Goal: Transaction & Acquisition: Obtain resource

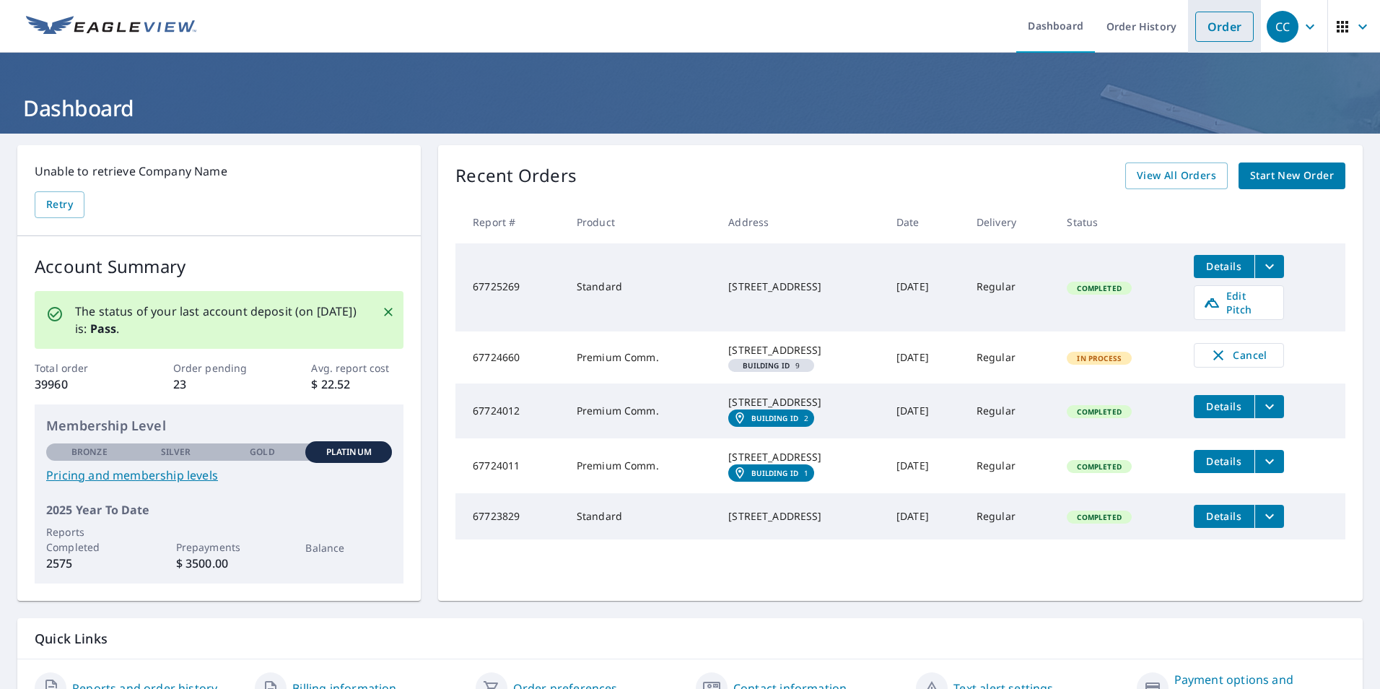
click at [1217, 15] on link "Order" at bounding box center [1225, 27] width 58 height 30
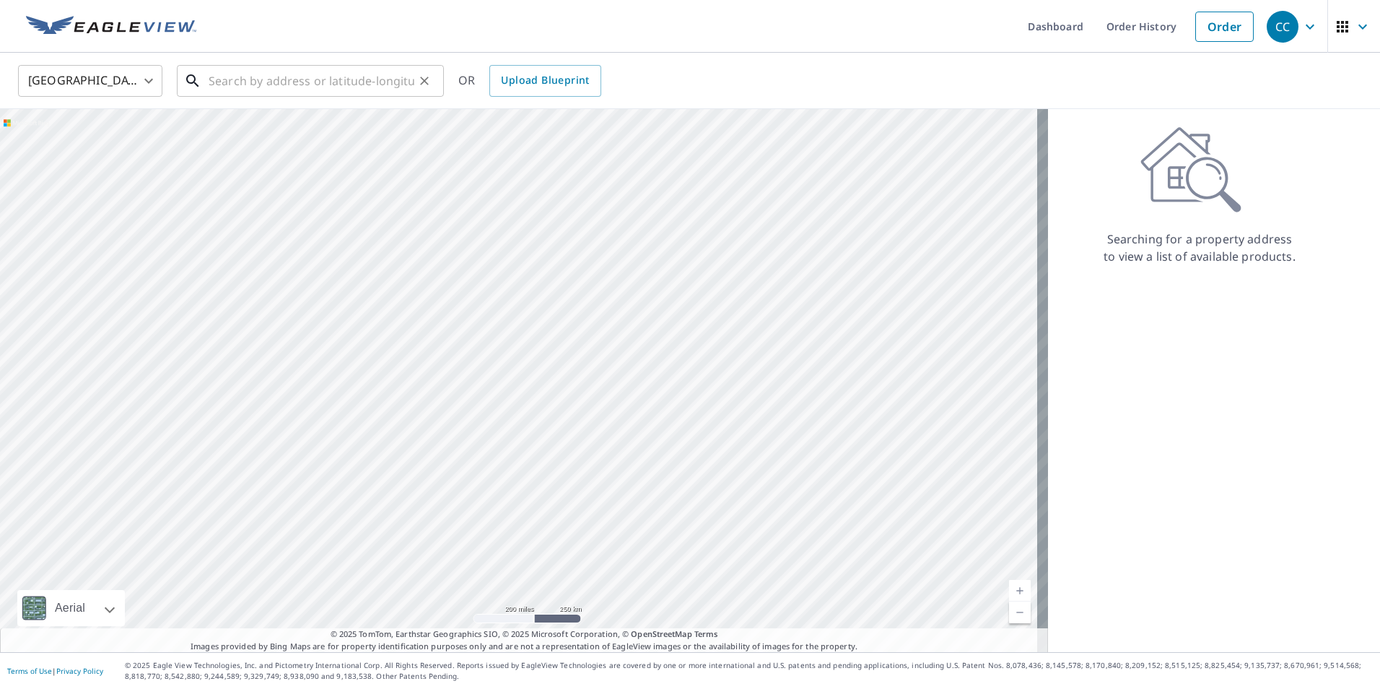
click at [274, 82] on input "text" at bounding box center [312, 81] width 206 height 40
paste input "[STREET_ADDRESS]"
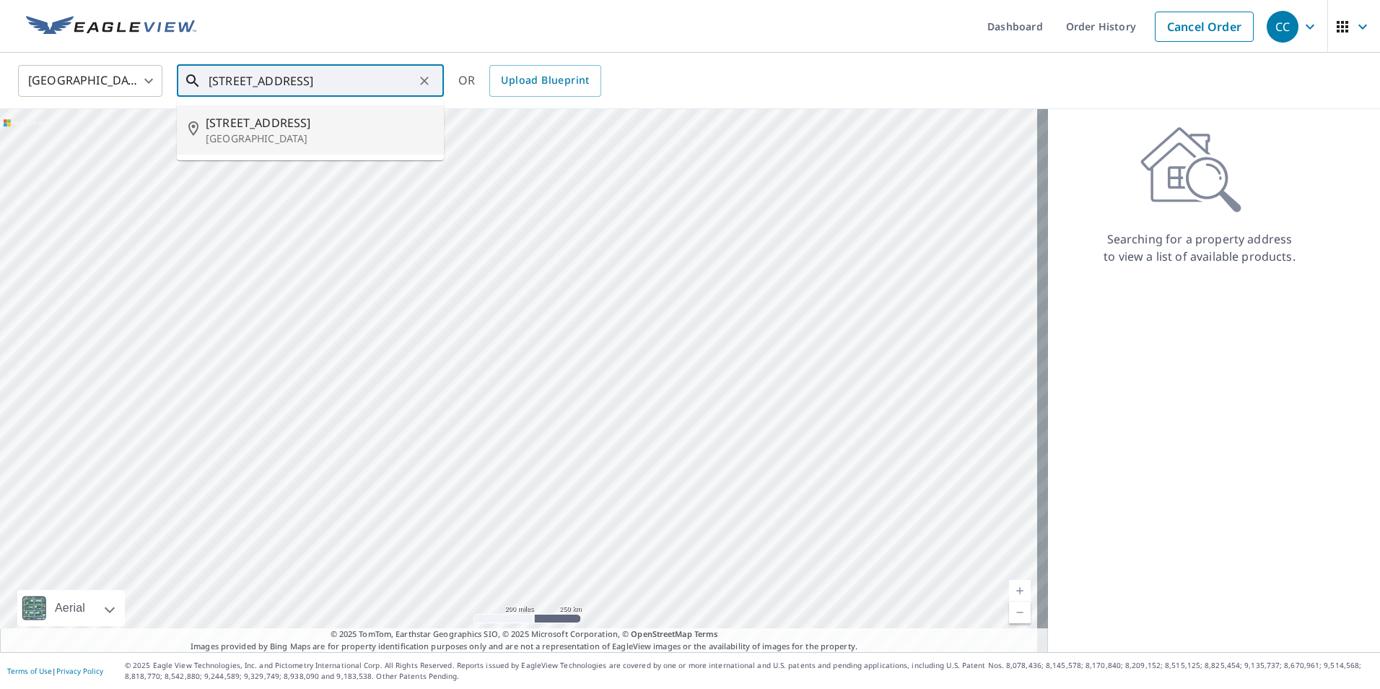
click at [301, 126] on span "[STREET_ADDRESS]" at bounding box center [319, 122] width 227 height 17
type input "[STREET_ADDRESS]"
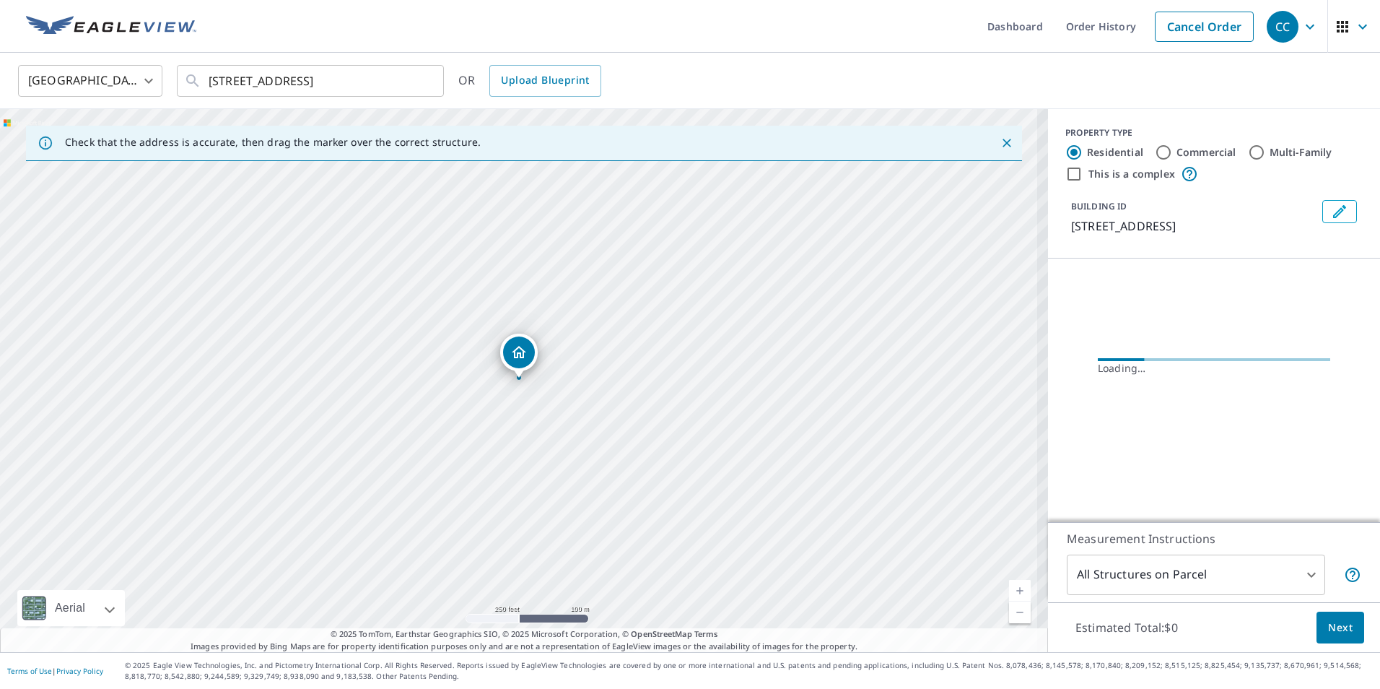
scroll to position [0, 0]
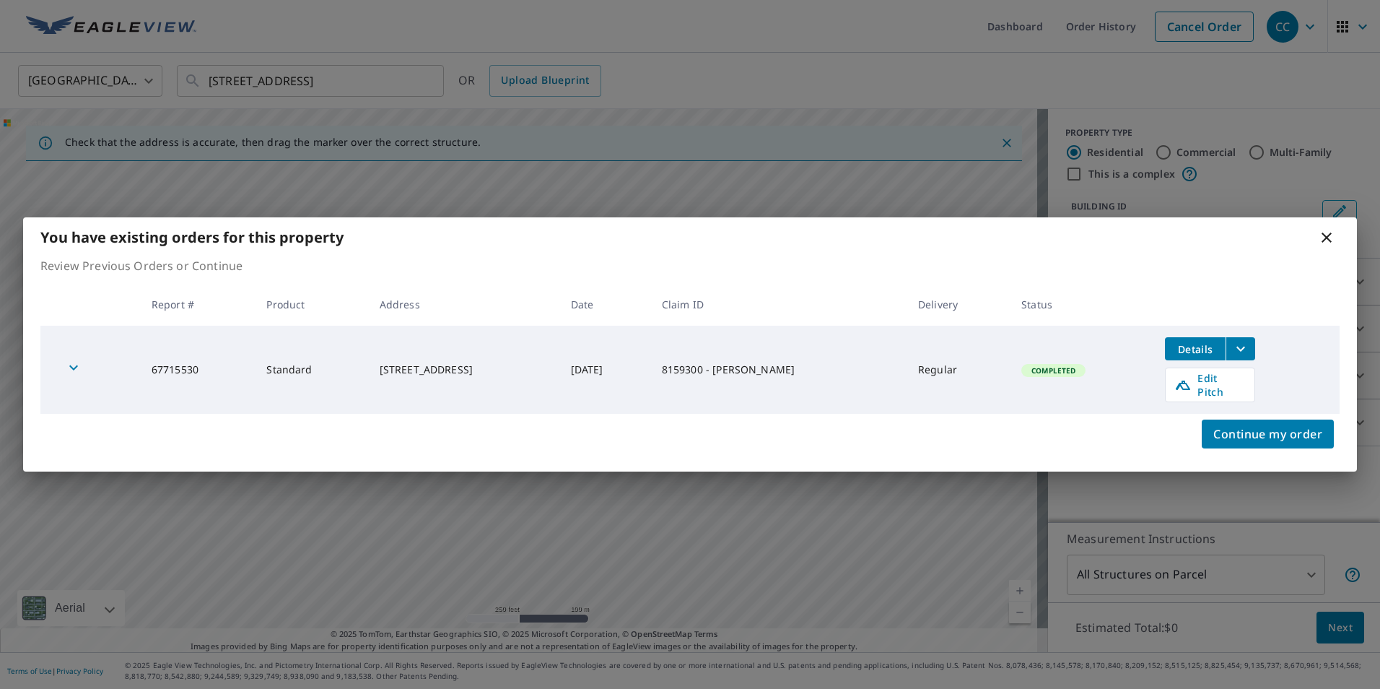
click at [1242, 354] on icon "filesDropdownBtn-67715530" at bounding box center [1240, 348] width 17 height 17
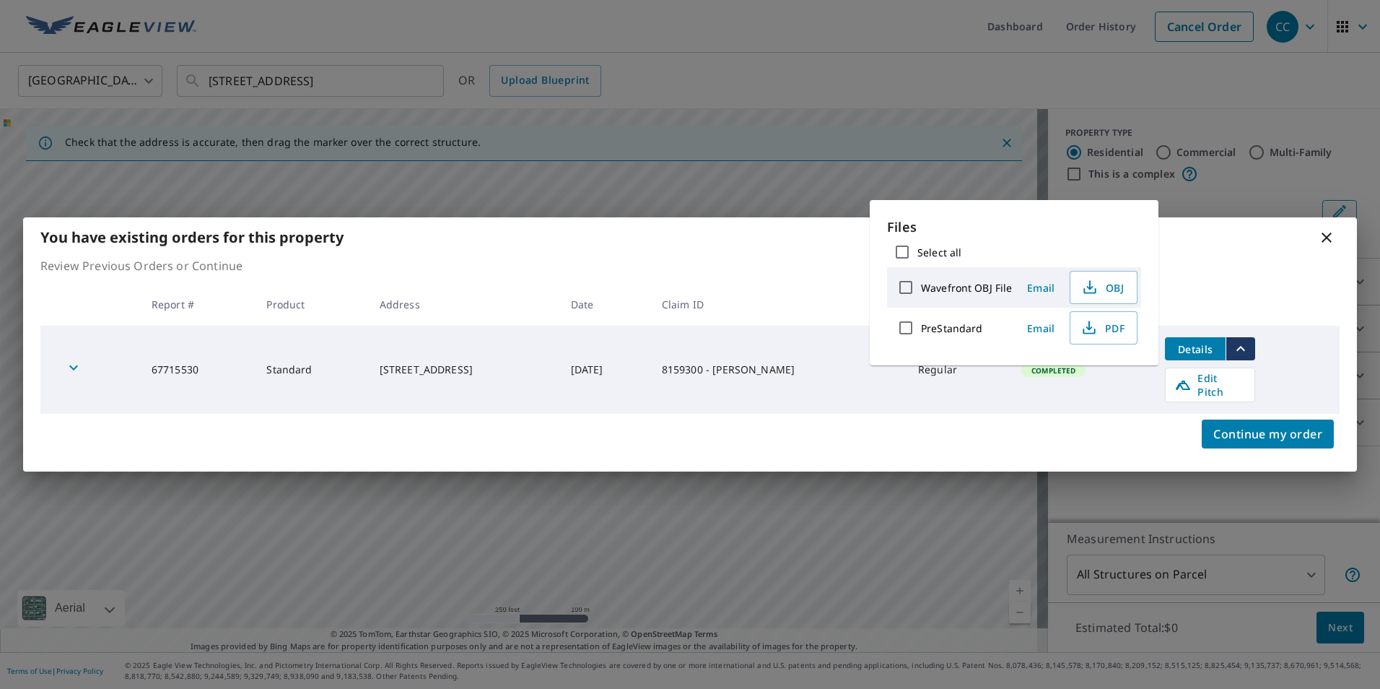
click at [905, 250] on input "Select all" at bounding box center [902, 252] width 30 height 30
checkbox input "true"
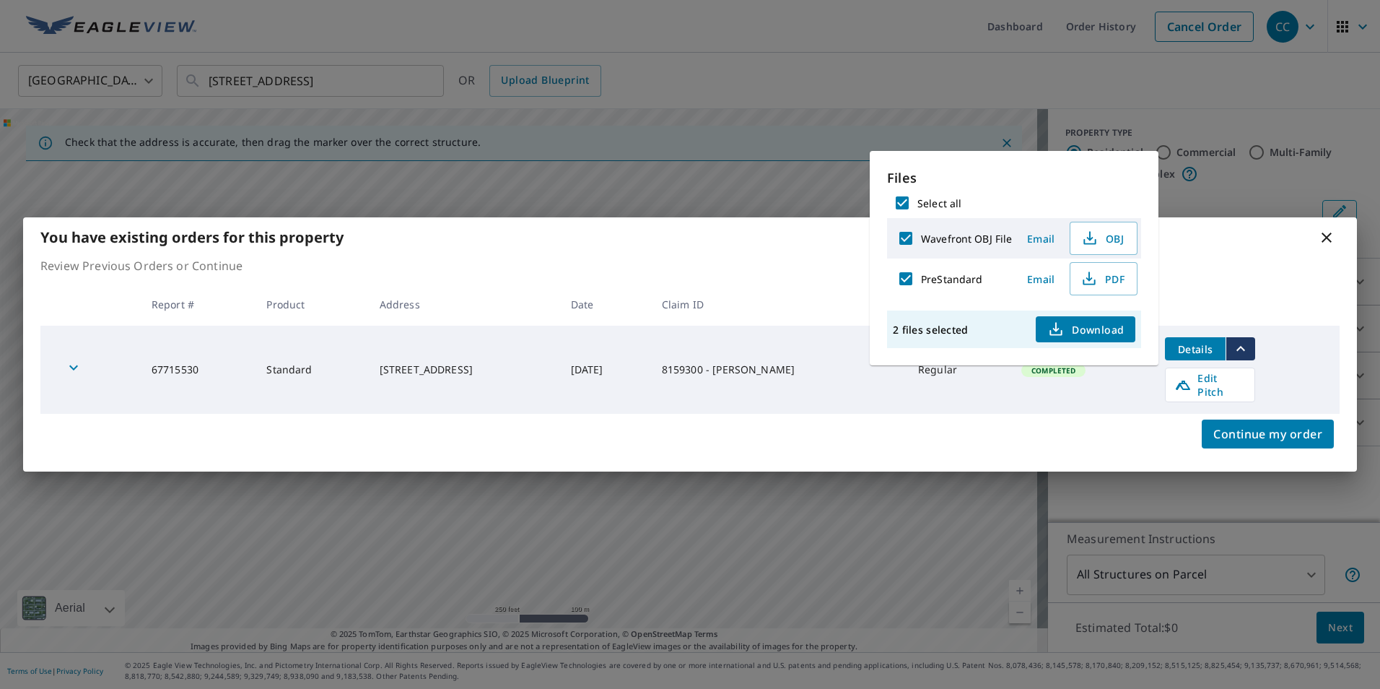
click at [1090, 329] on span "Download" at bounding box center [1086, 329] width 77 height 17
click at [788, 435] on div "Continue my order" at bounding box center [690, 443] width 1334 height 58
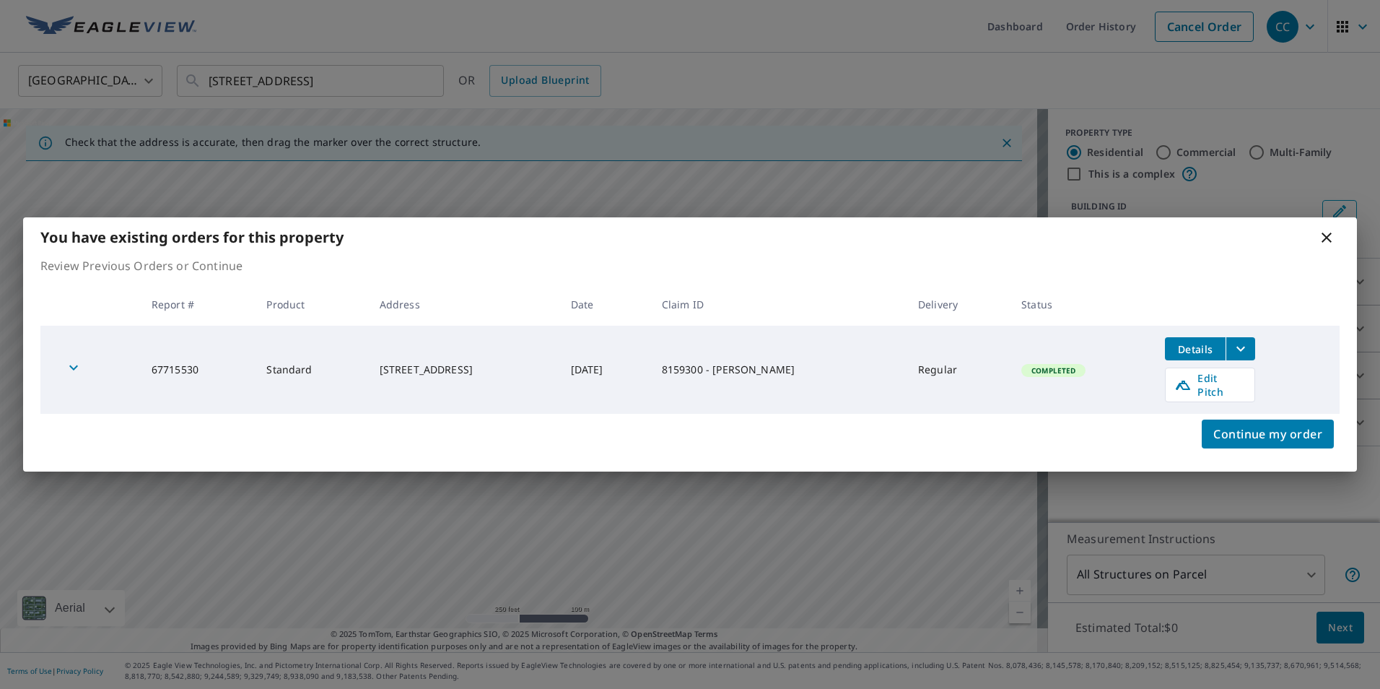
click at [1023, 375] on span "Completed" at bounding box center [1053, 370] width 61 height 10
click at [1174, 356] on span "Details" at bounding box center [1195, 349] width 43 height 14
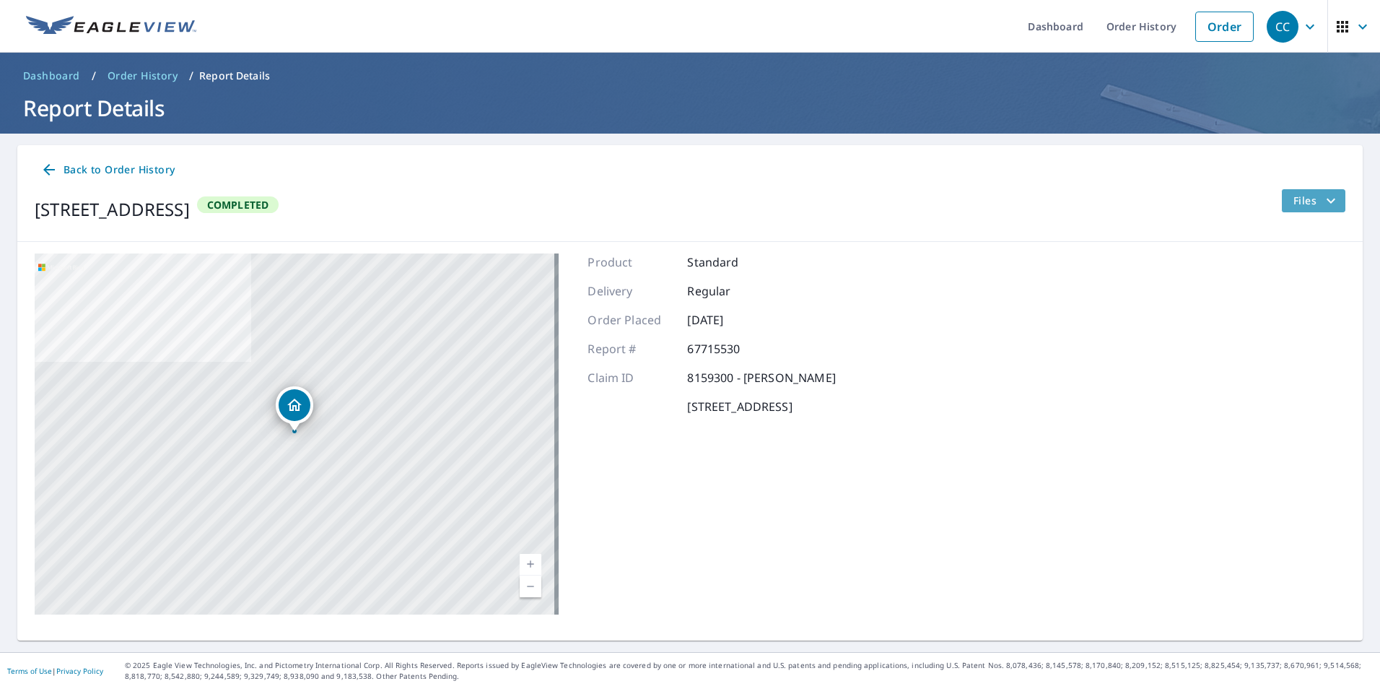
click at [1328, 205] on icon "filesDropdownBtn-67715530" at bounding box center [1331, 200] width 17 height 17
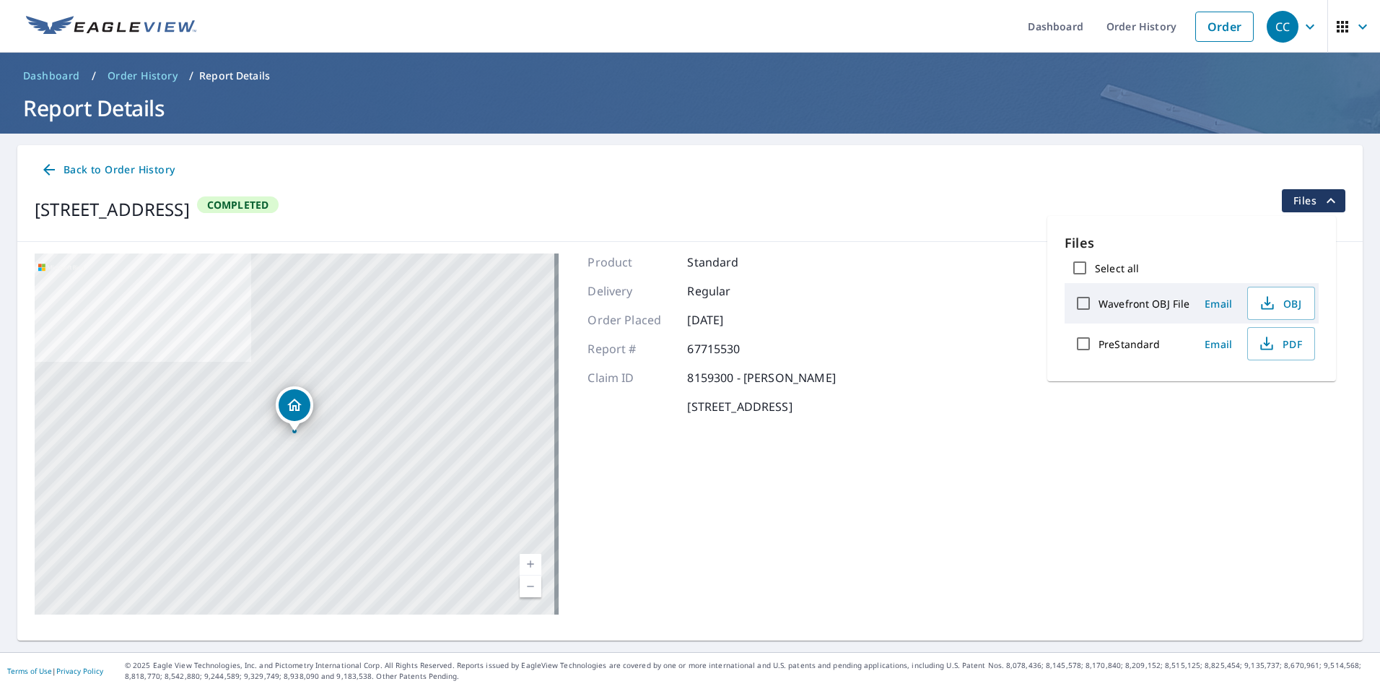
click at [1228, 305] on span "Email" at bounding box center [1218, 304] width 35 height 14
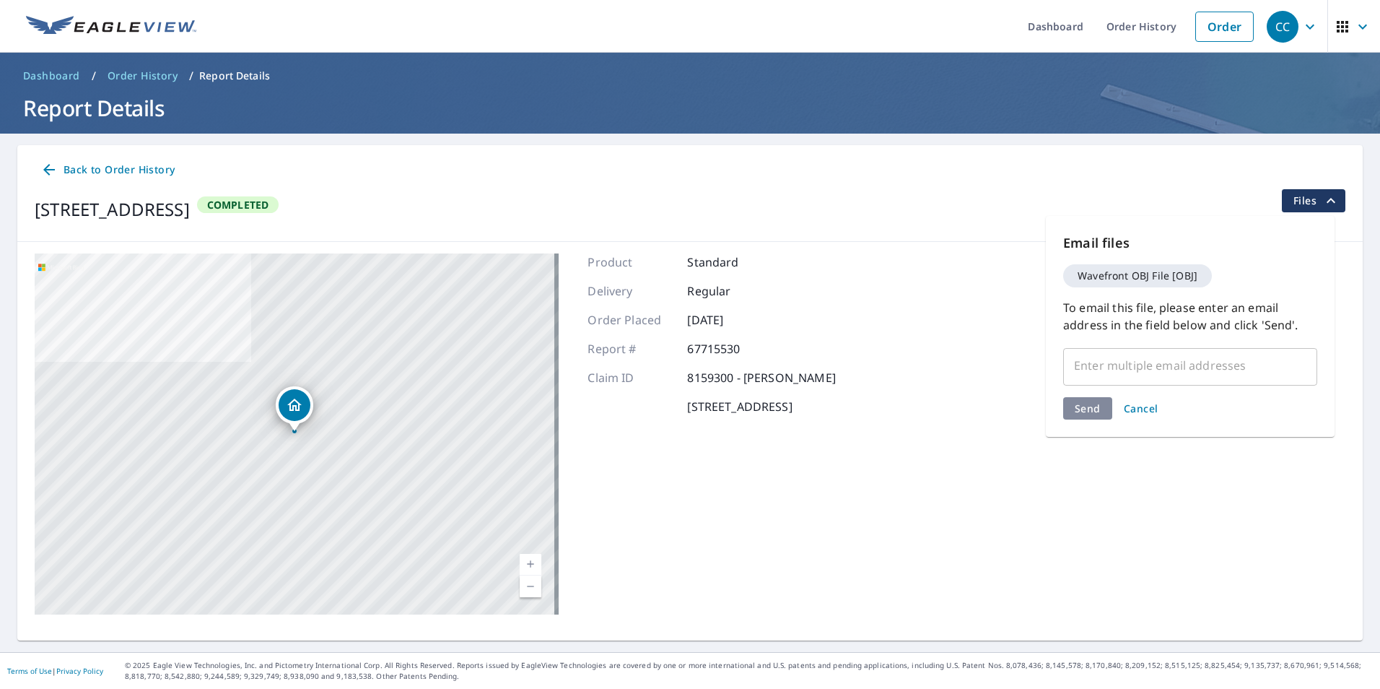
click at [1152, 412] on span "Cancel" at bounding box center [1141, 408] width 35 height 14
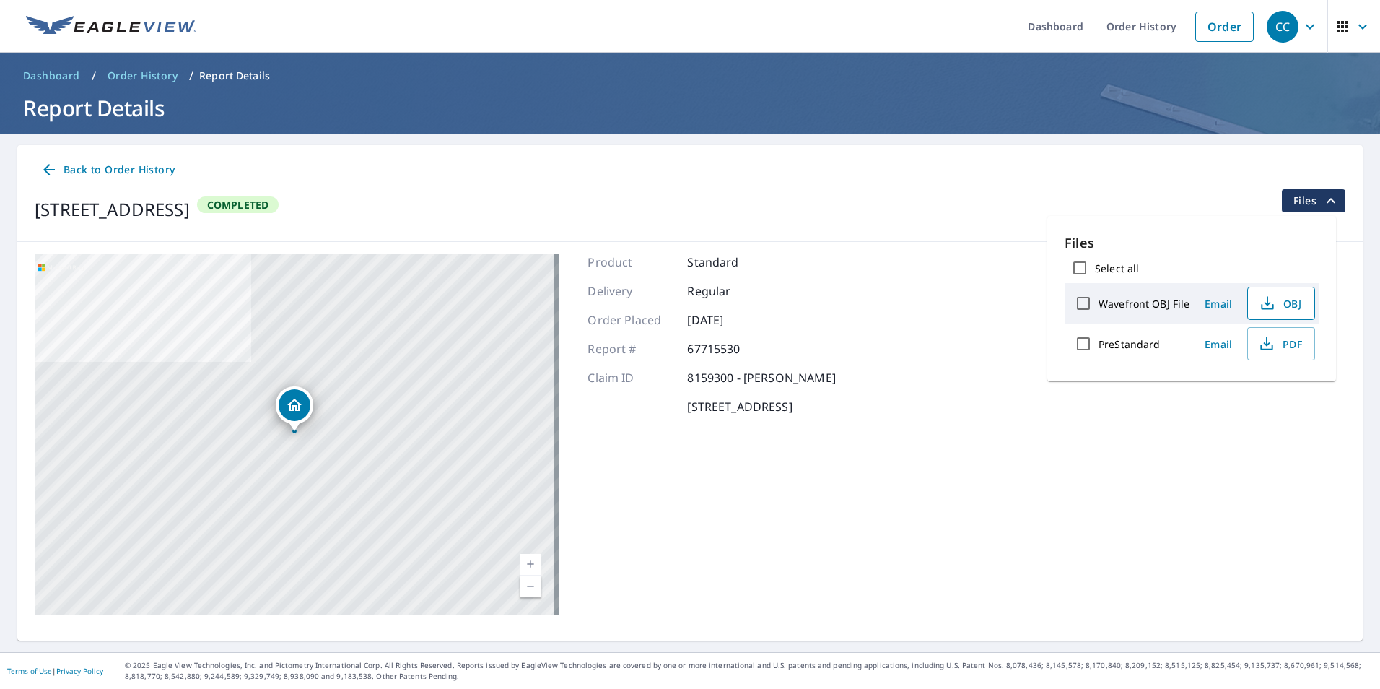
click at [1305, 311] on button "OBJ" at bounding box center [1282, 303] width 68 height 33
click at [825, 208] on div "[STREET_ADDRESS] Completed Files" at bounding box center [690, 209] width 1311 height 40
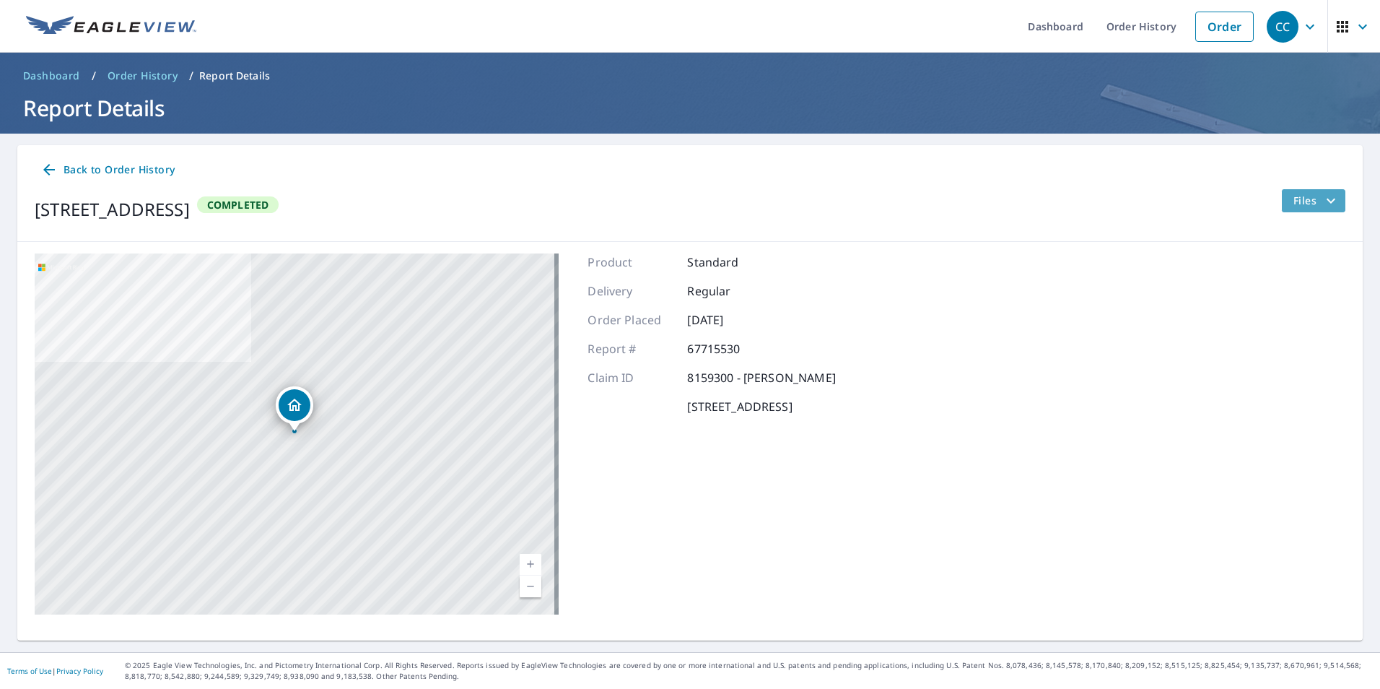
click at [1326, 204] on icon "filesDropdownBtn-67715530" at bounding box center [1331, 200] width 17 height 17
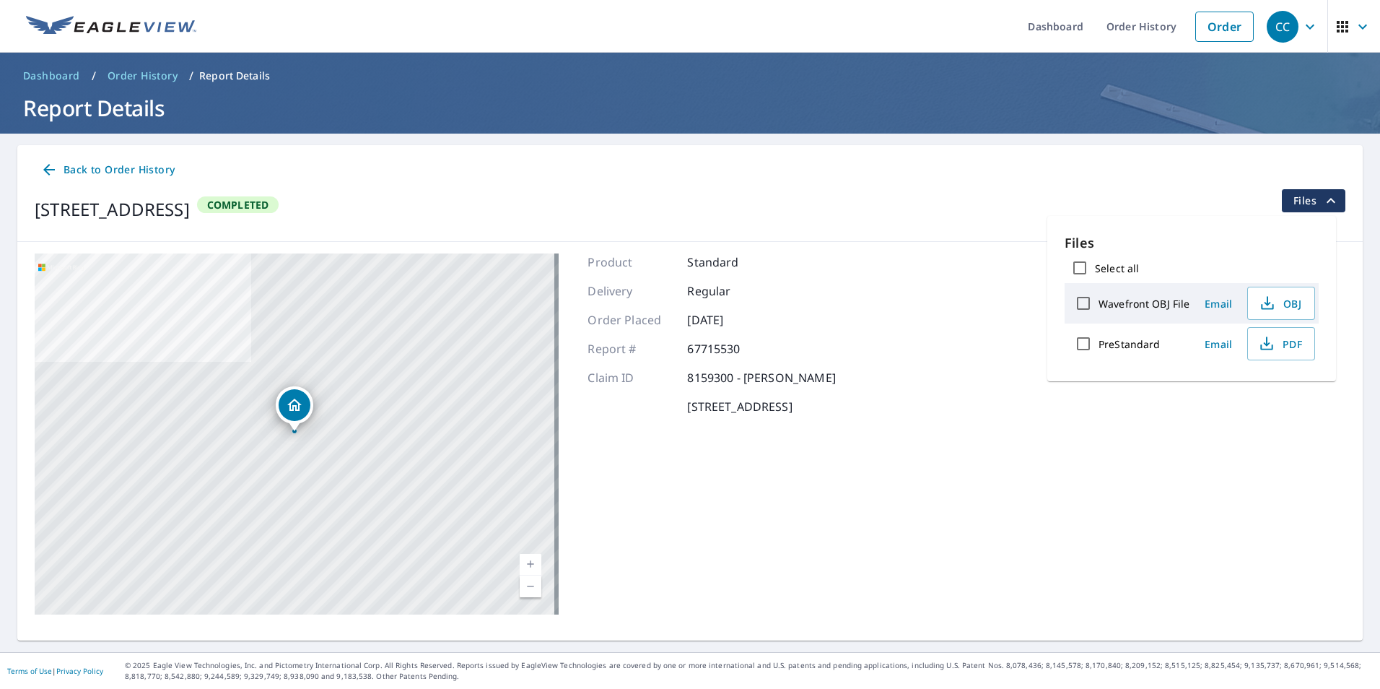
click at [1198, 448] on div "[STREET_ADDRESS] Aerial Road A standard road map Aerial A detailed look from ab…" at bounding box center [690, 434] width 1346 height 384
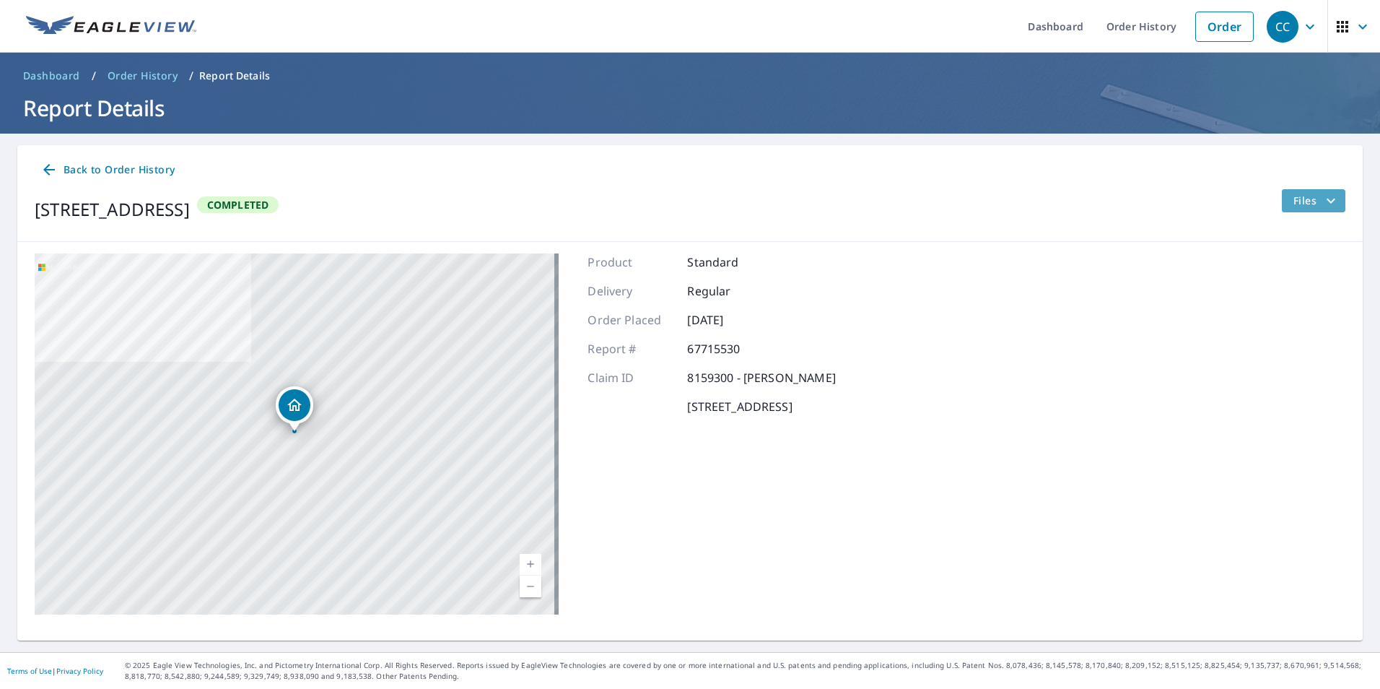
click at [1329, 199] on button "Files" at bounding box center [1314, 200] width 64 height 23
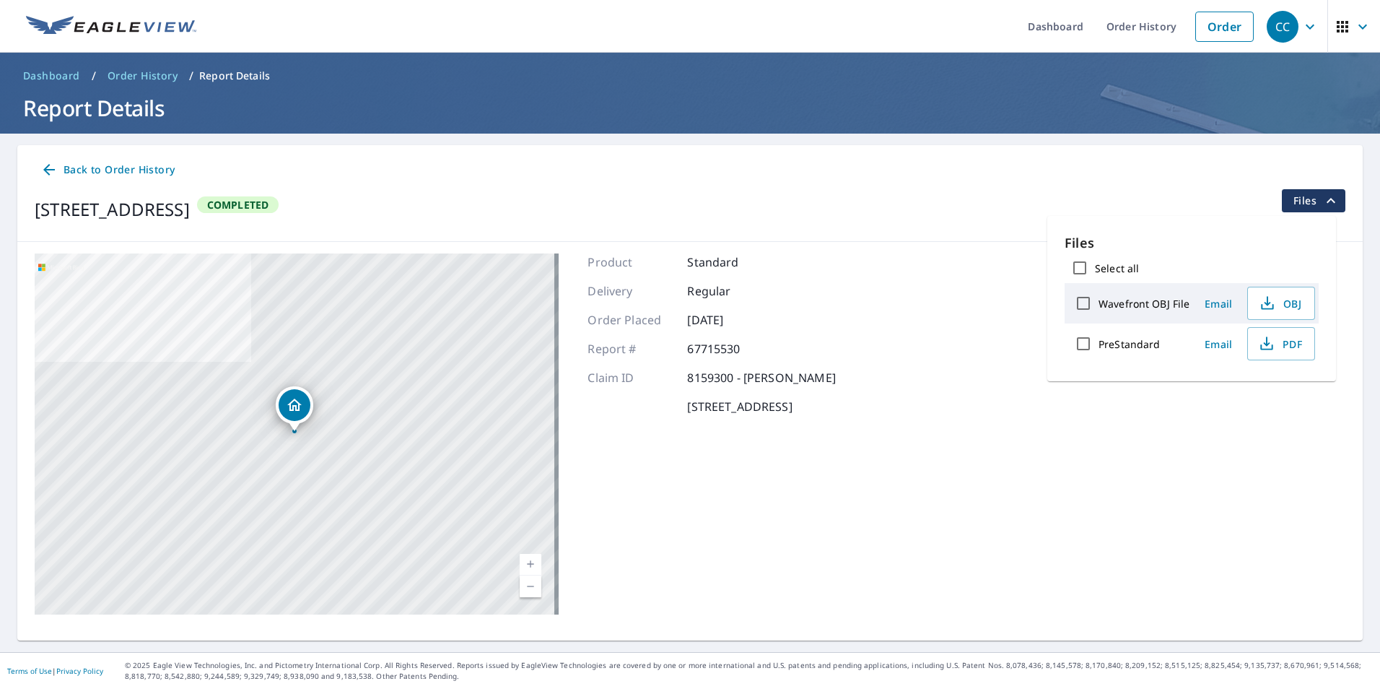
click at [1084, 300] on input "Wavefront OBJ File" at bounding box center [1084, 303] width 30 height 30
checkbox input "true"
click at [1255, 392] on span "Download" at bounding box center [1263, 394] width 77 height 17
click at [835, 516] on div "Product Standard Delivery Regular Order Placed [DATE] Report # 67715530 Claim I…" at bounding box center [712, 433] width 248 height 361
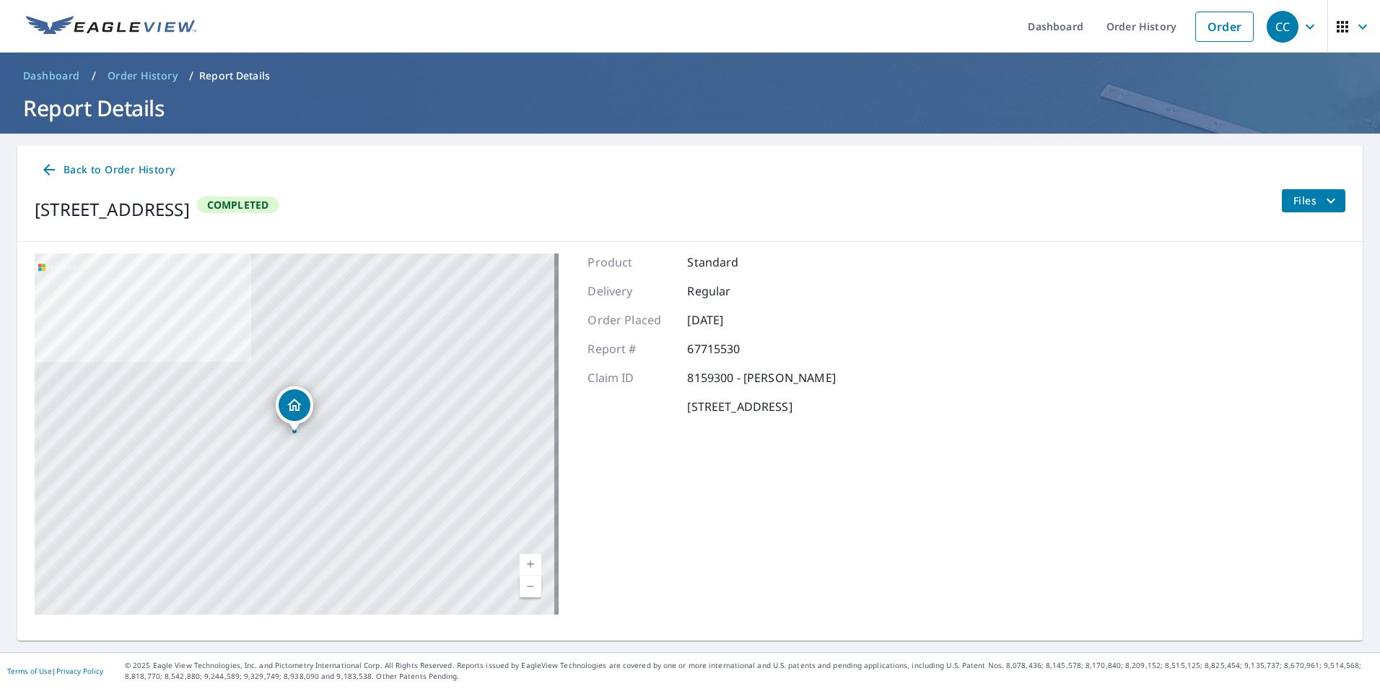
click at [752, 566] on div "Product Standard Delivery Regular Order Placed [DATE] Report # 67715530 Claim I…" at bounding box center [712, 433] width 248 height 361
